Goal: Information Seeking & Learning: Find specific fact

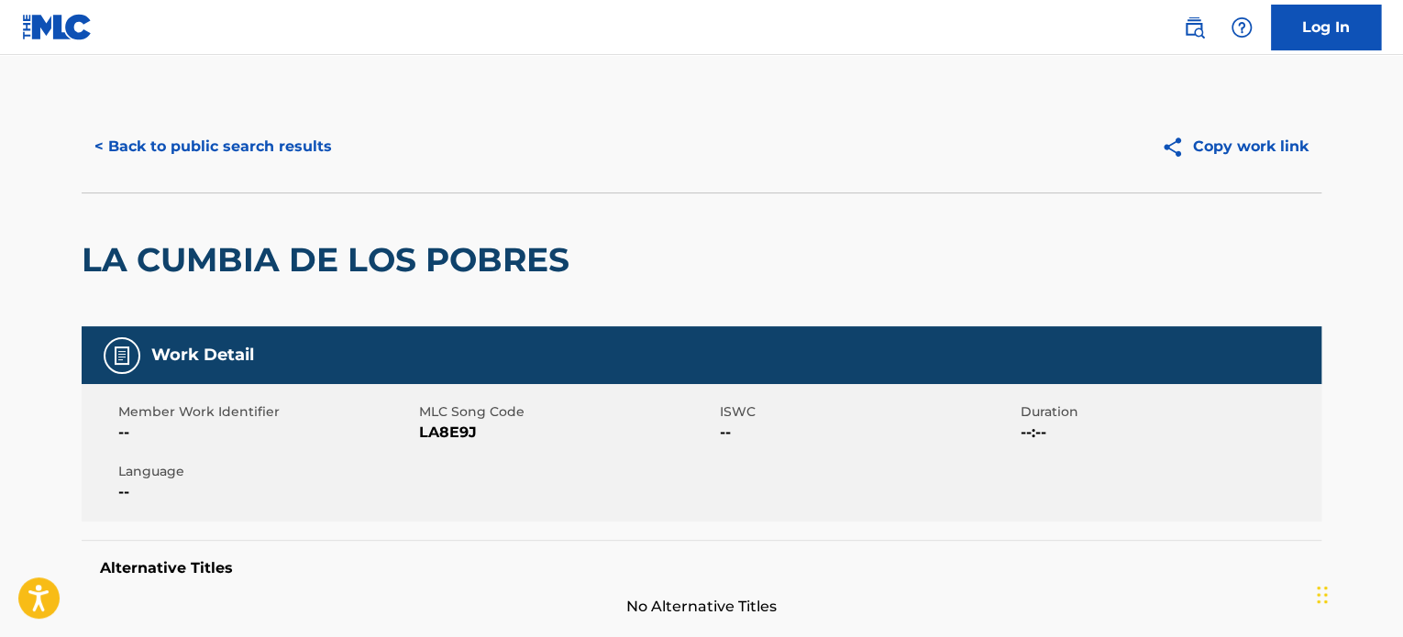
click at [179, 147] on button "< Back to public search results" at bounding box center [213, 147] width 263 height 46
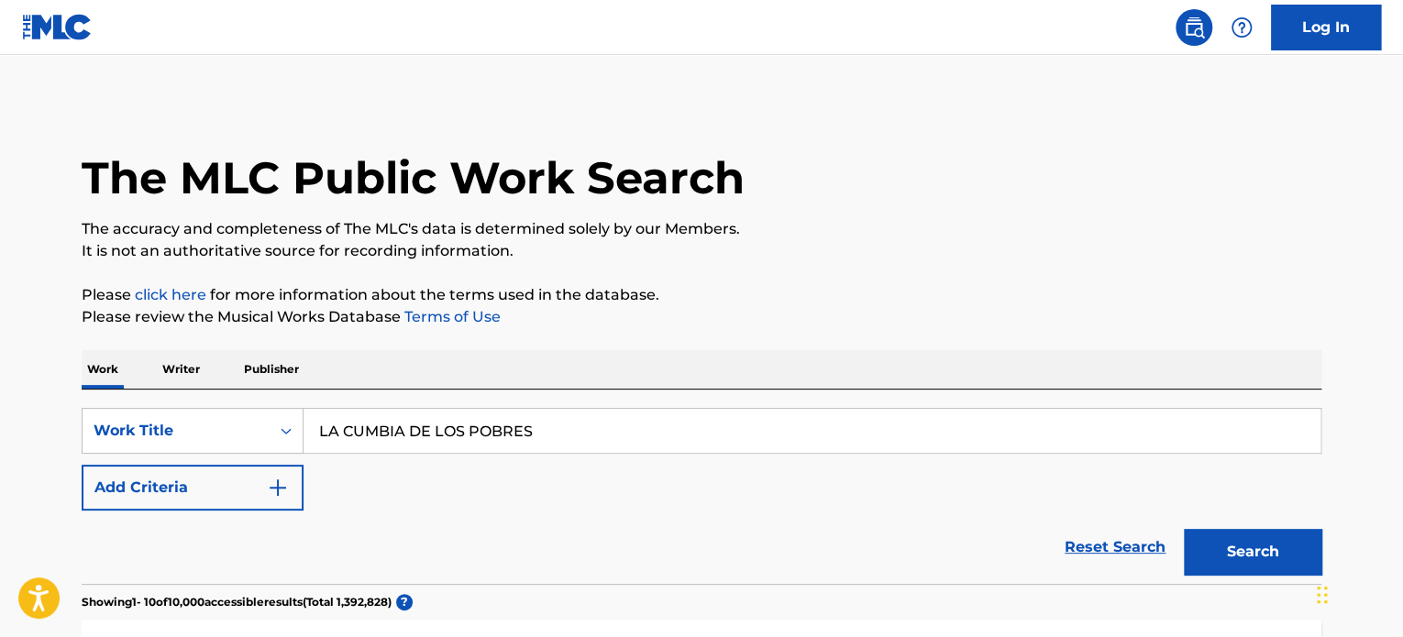
scroll to position [255, 0]
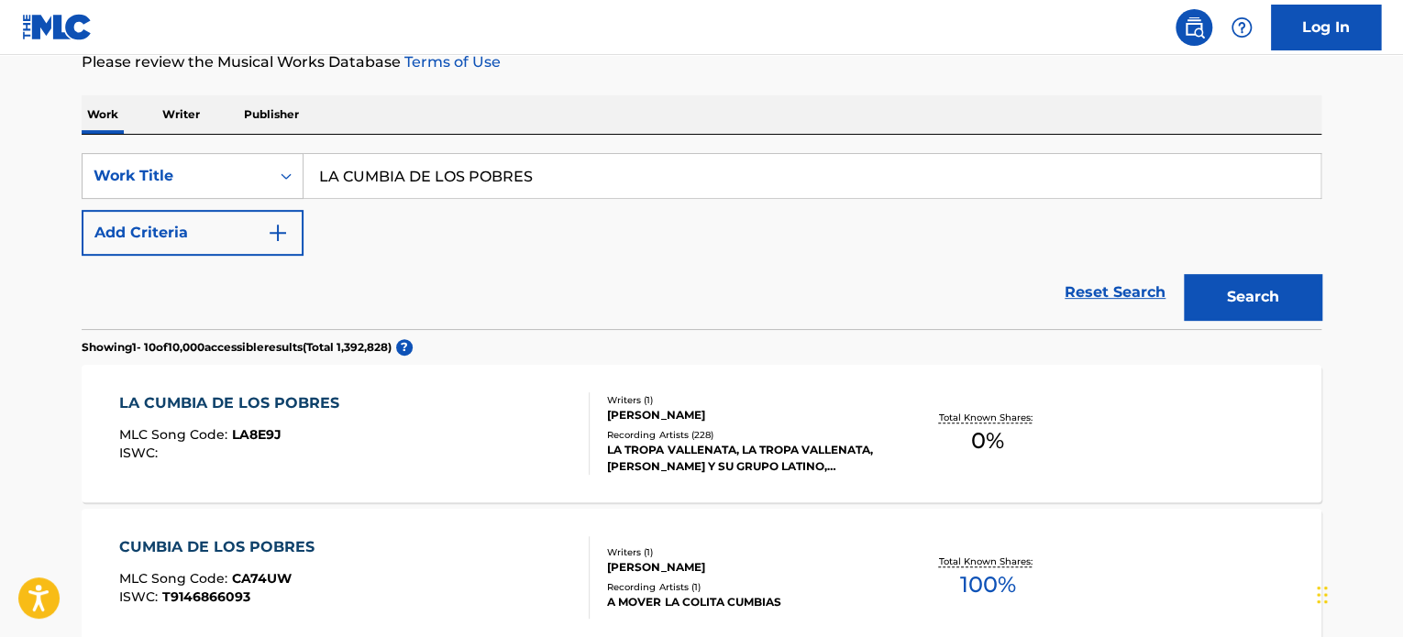
click at [481, 179] on input "LA CUMBIA DE LOS POBRES" at bounding box center [811, 176] width 1017 height 44
click at [479, 182] on input "LA CUMBIA DE LOS POBRES" at bounding box center [811, 176] width 1017 height 44
click at [481, 183] on input "LA CUMBIA DE LOS POBRES" at bounding box center [811, 176] width 1017 height 44
type input "hoy lo vi pasar"
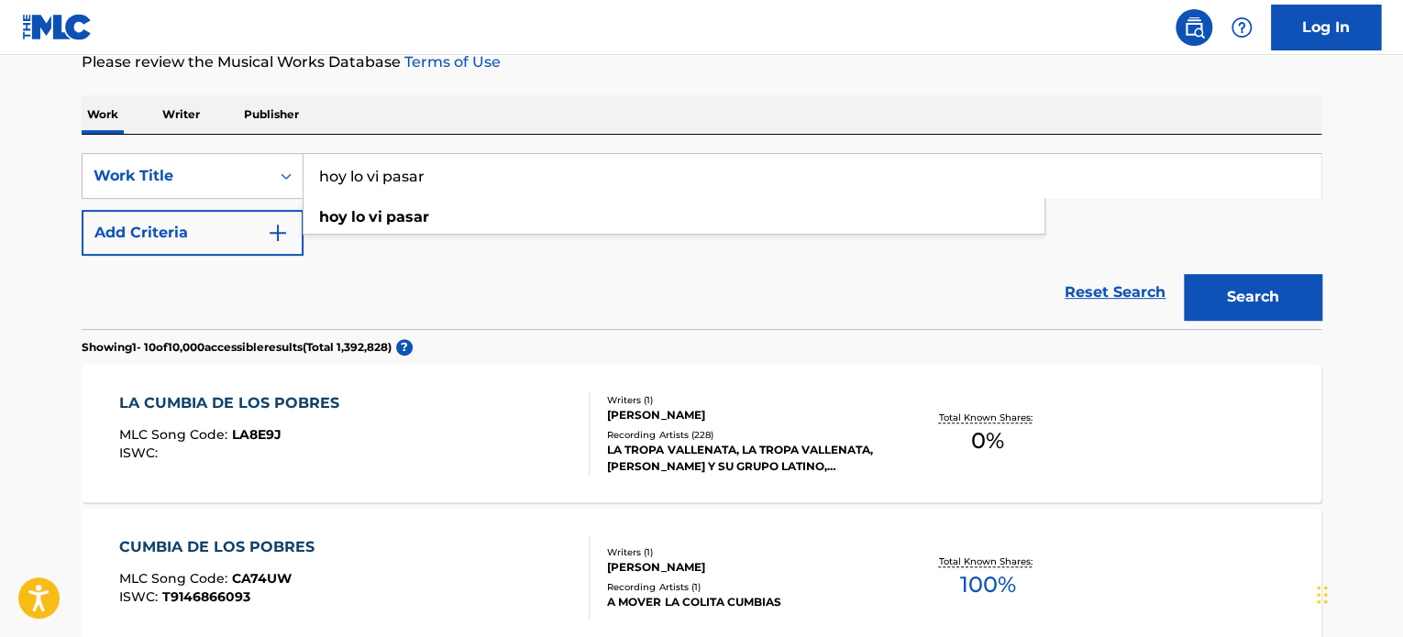
click at [236, 235] on button "Add Criteria" at bounding box center [193, 233] width 222 height 46
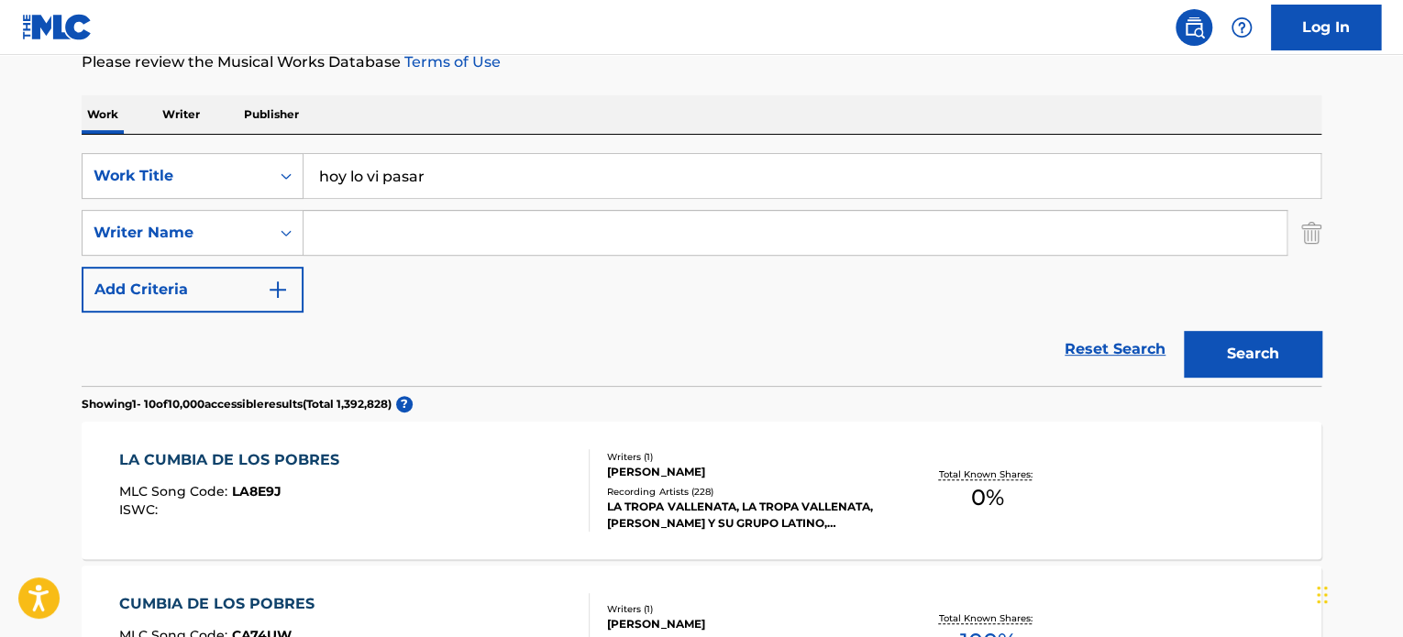
click at [386, 224] on input "Search Form" at bounding box center [794, 233] width 983 height 44
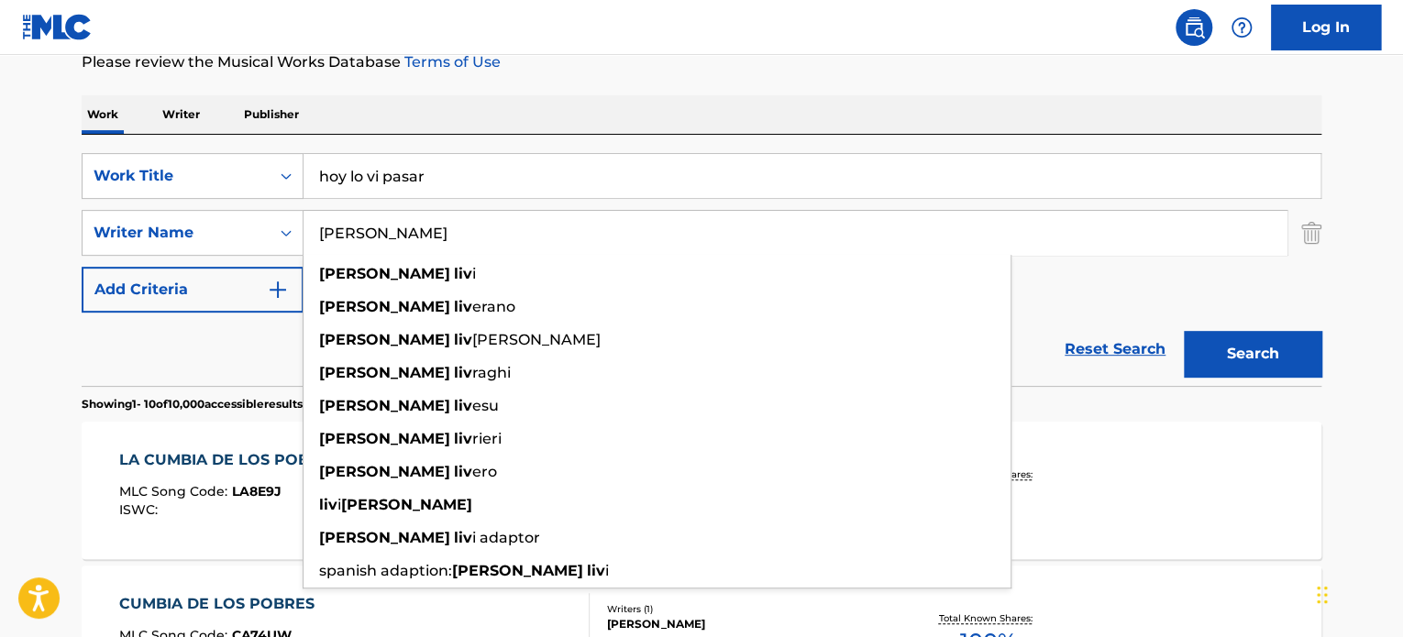
type input "[PERSON_NAME]"
click at [1184, 331] on button "Search" at bounding box center [1253, 354] width 138 height 46
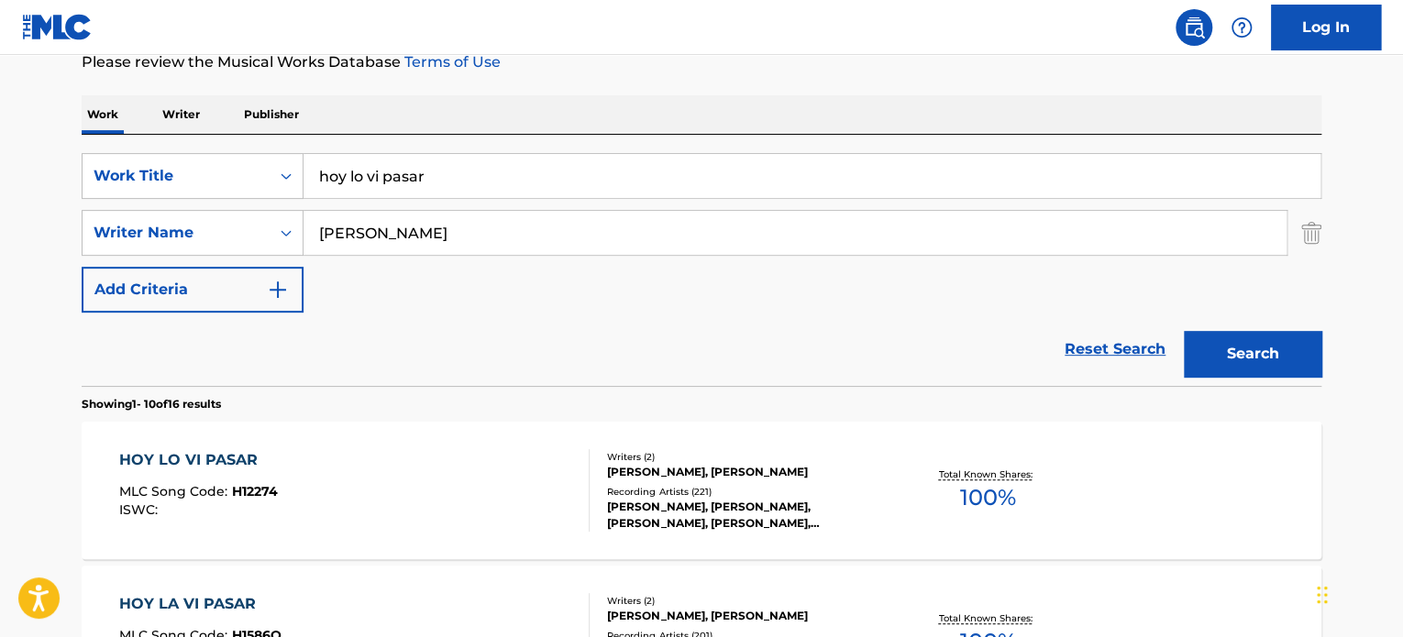
click at [433, 466] on div "HOY LO VI PASAR MLC Song Code : H12274 ISWC :" at bounding box center [354, 490] width 471 height 83
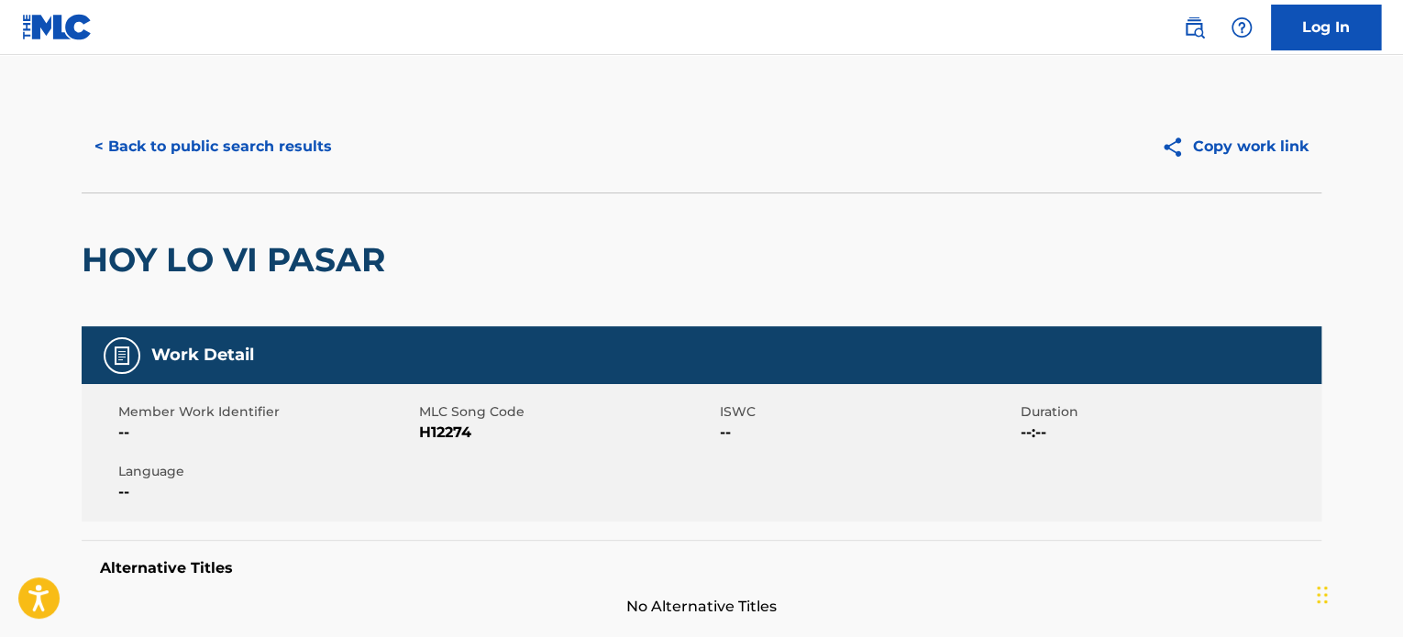
click at [224, 141] on button "< Back to public search results" at bounding box center [213, 147] width 263 height 46
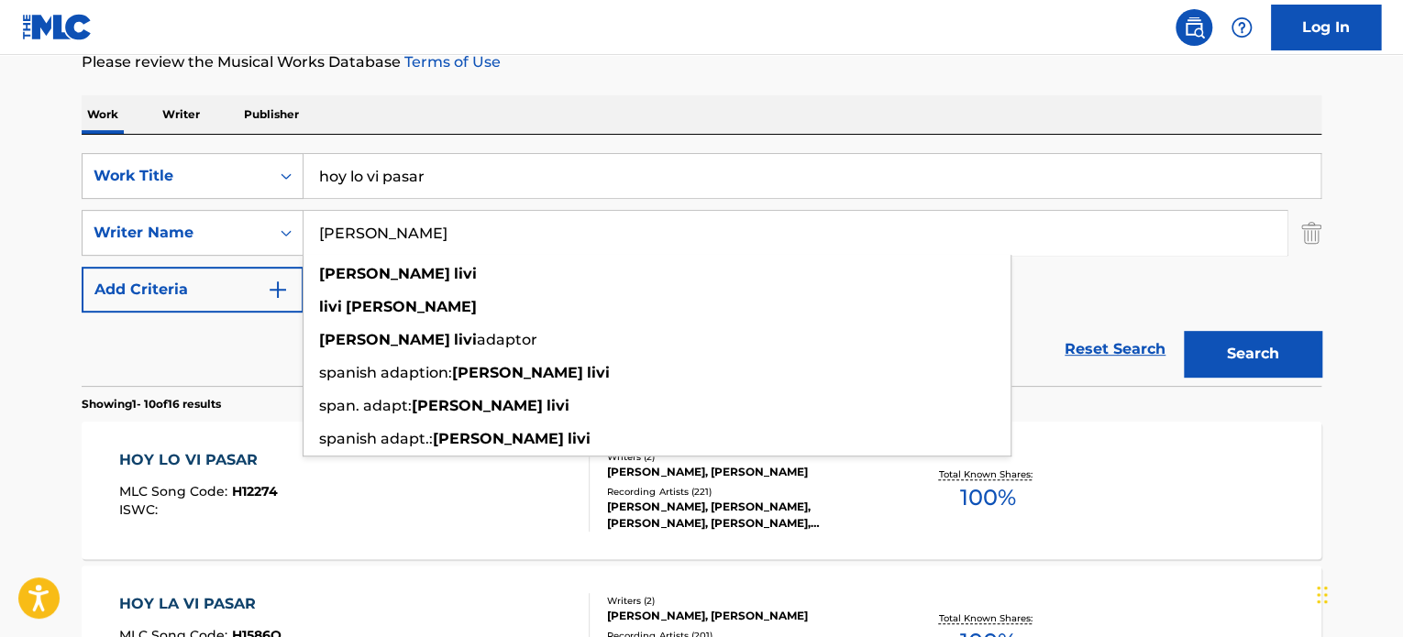
drag, startPoint x: 488, startPoint y: 248, endPoint x: 460, endPoint y: 235, distance: 30.8
click at [465, 238] on input "[PERSON_NAME]" at bounding box center [794, 233] width 983 height 44
drag, startPoint x: 458, startPoint y: 230, endPoint x: 117, endPoint y: 224, distance: 341.1
click at [117, 224] on div "SearchWithCriteria40487d24-6dd9-4e50-bdcc-2025fddf4e23 Writer Name [PERSON_NAME…" at bounding box center [702, 233] width 1240 height 46
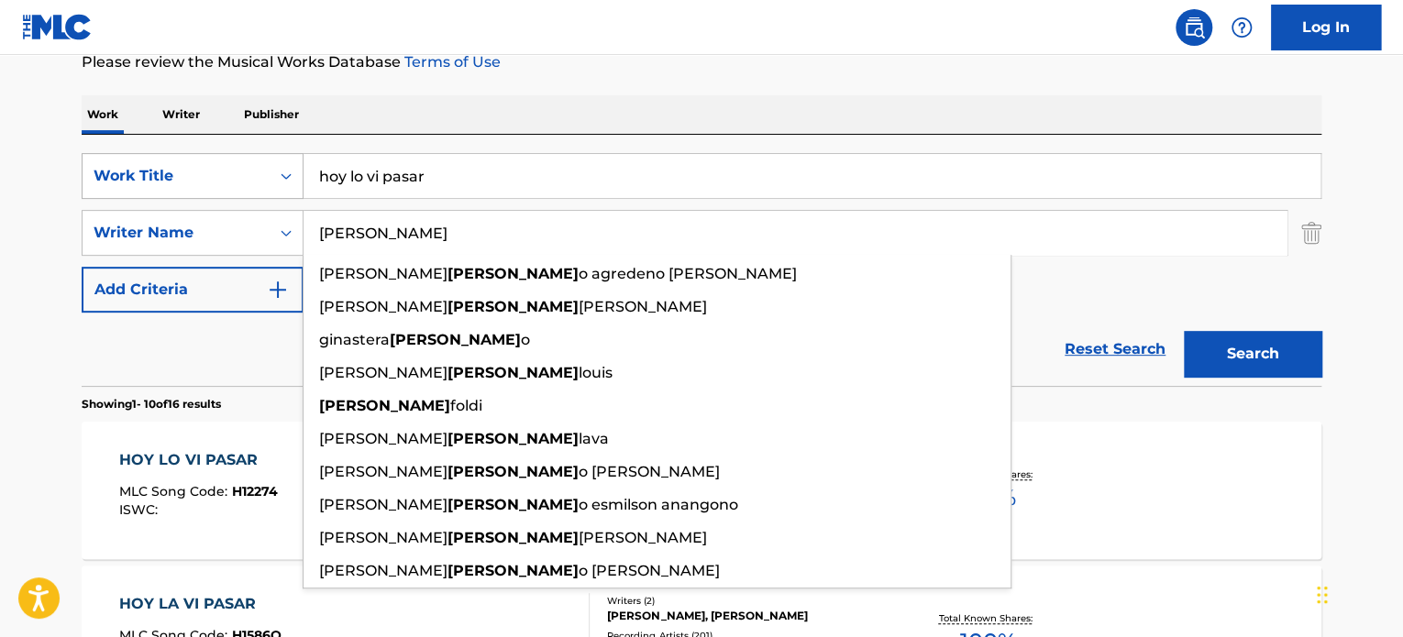
click at [1184, 331] on button "Search" at bounding box center [1253, 354] width 138 height 46
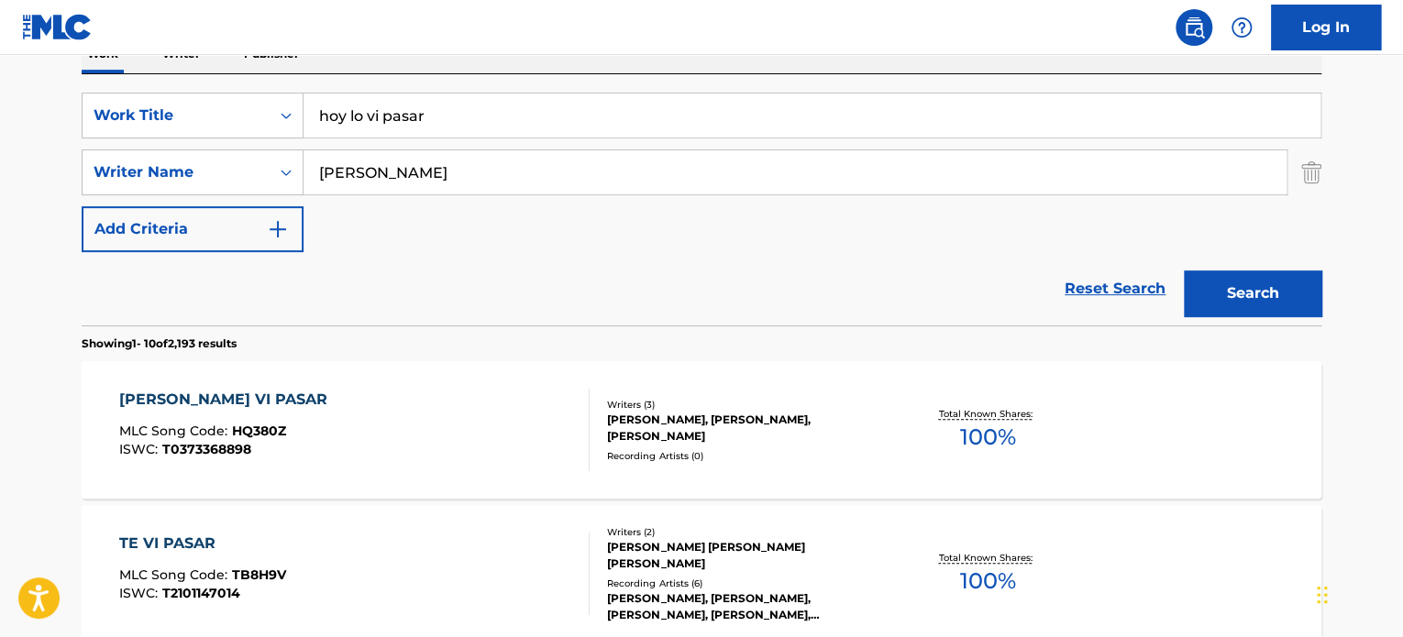
scroll to position [347, 0]
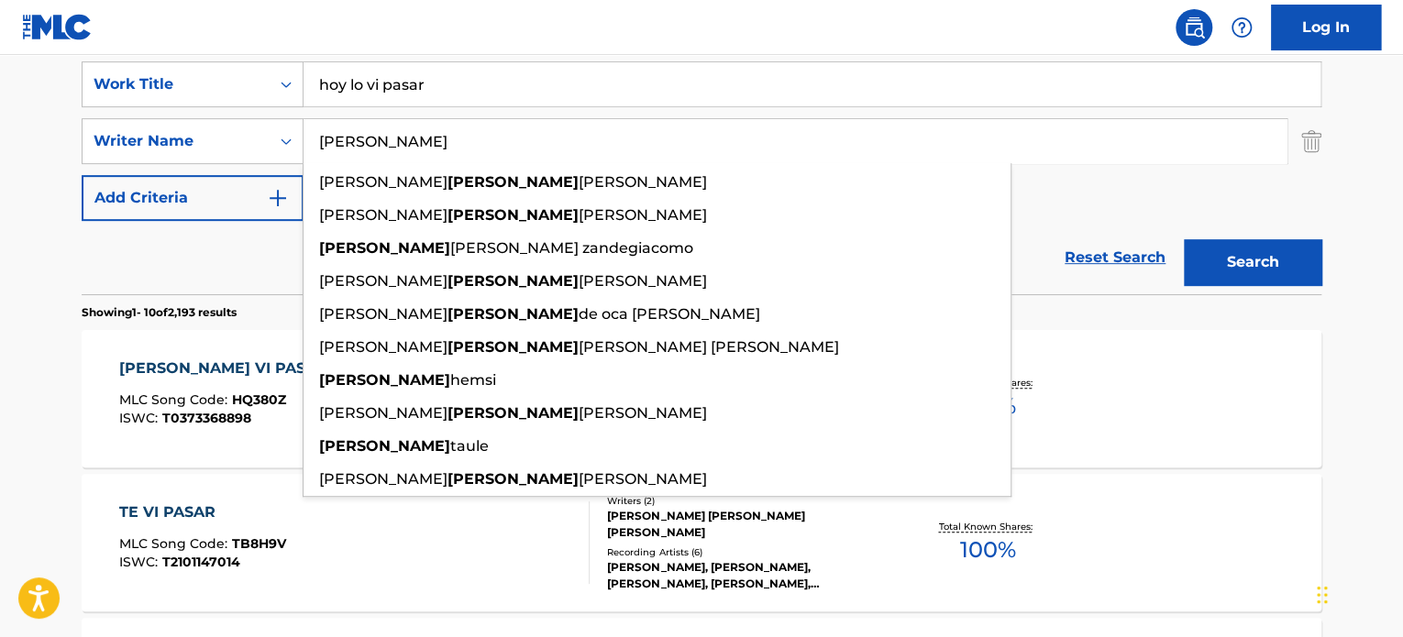
drag, startPoint x: 491, startPoint y: 144, endPoint x: -22, endPoint y: 113, distance: 514.4
paste input "[PERSON_NAME] [PERSON_NAME]"
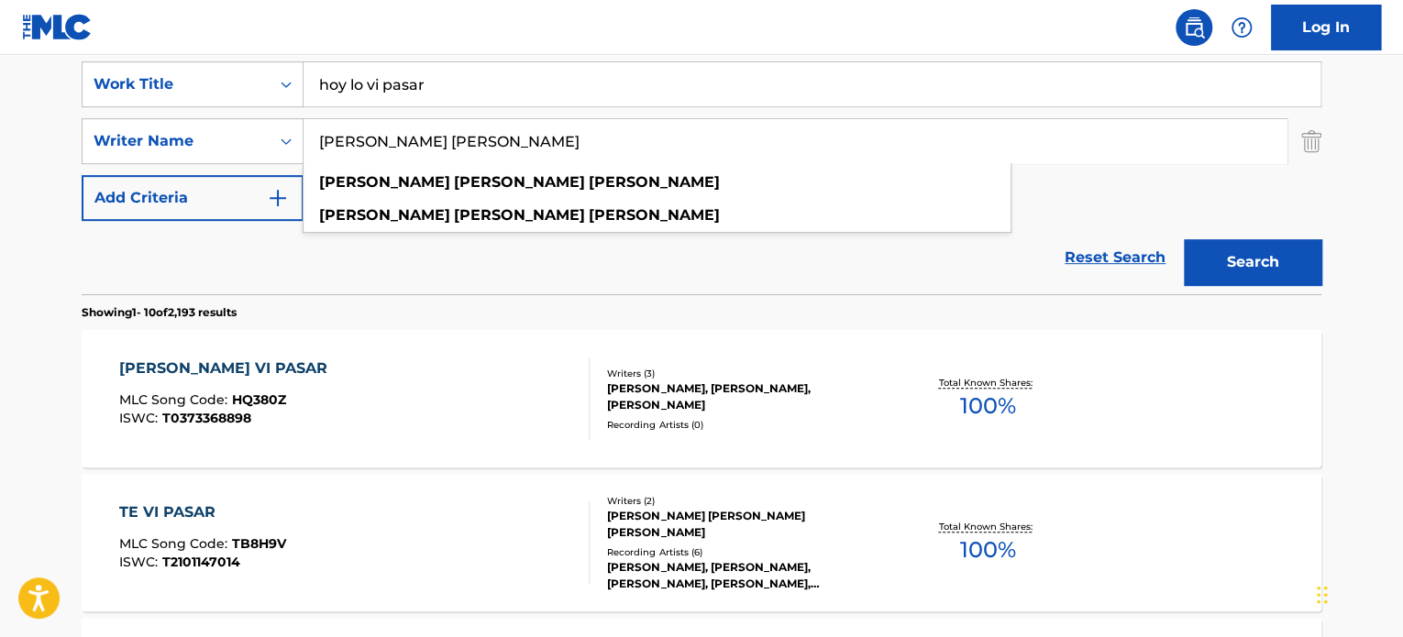
type input "[PERSON_NAME] [PERSON_NAME]"
click at [1184, 239] on button "Search" at bounding box center [1253, 262] width 138 height 46
